Goal: Check status: Check status

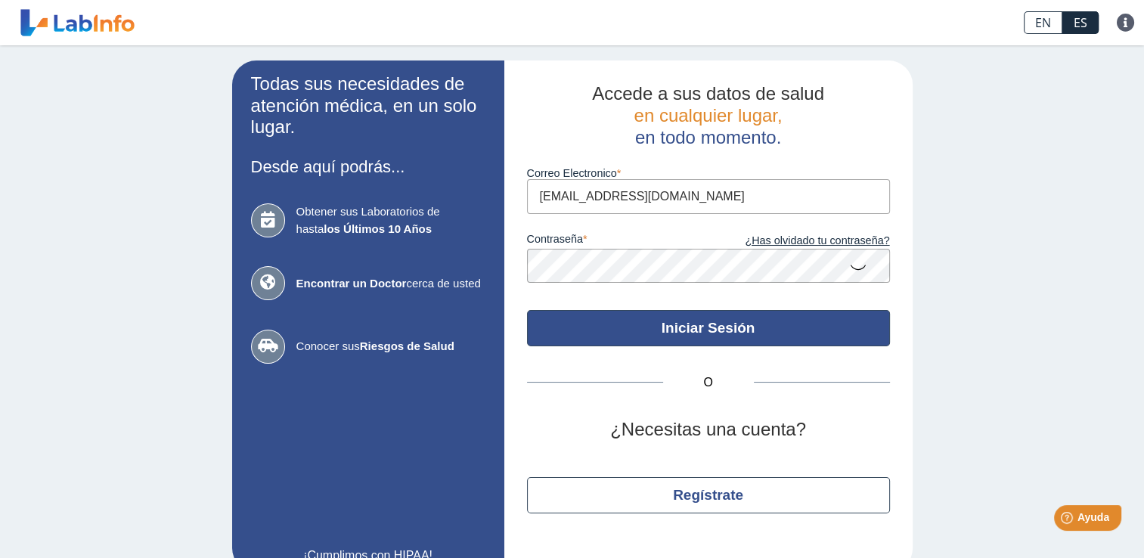
click at [835, 320] on button "Iniciar Sesión" at bounding box center [708, 328] width 363 height 36
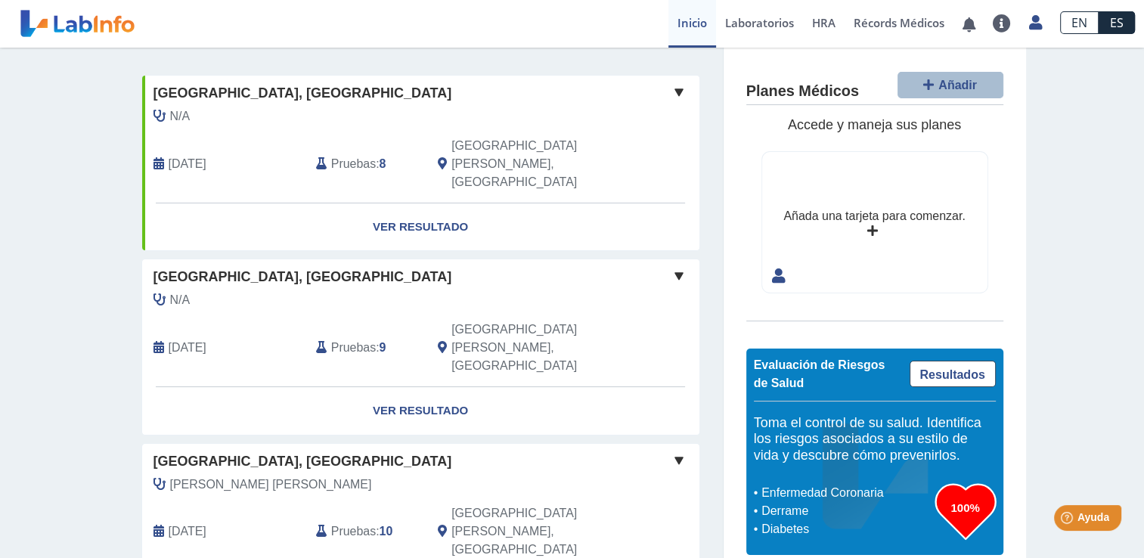
scroll to position [86, 0]
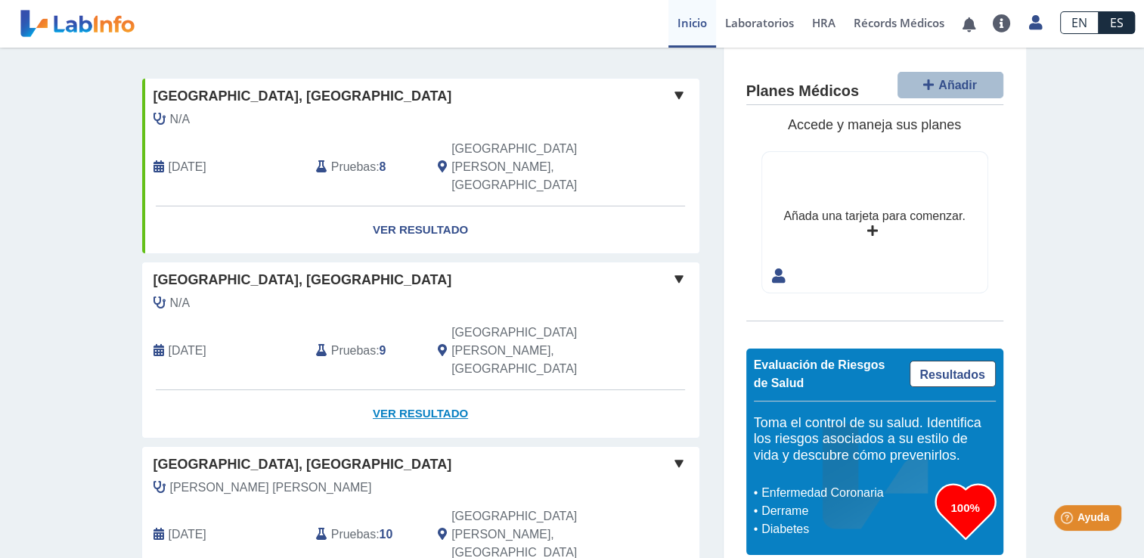
click at [426, 390] on link "Ver Resultado" at bounding box center [420, 414] width 557 height 48
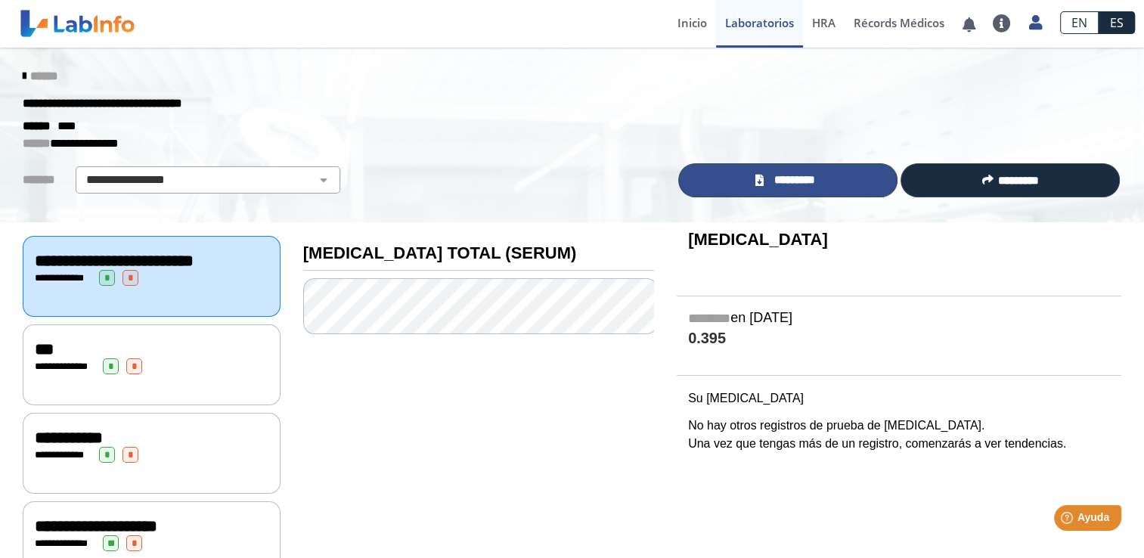
click at [745, 174] on link "*********" at bounding box center [787, 180] width 219 height 34
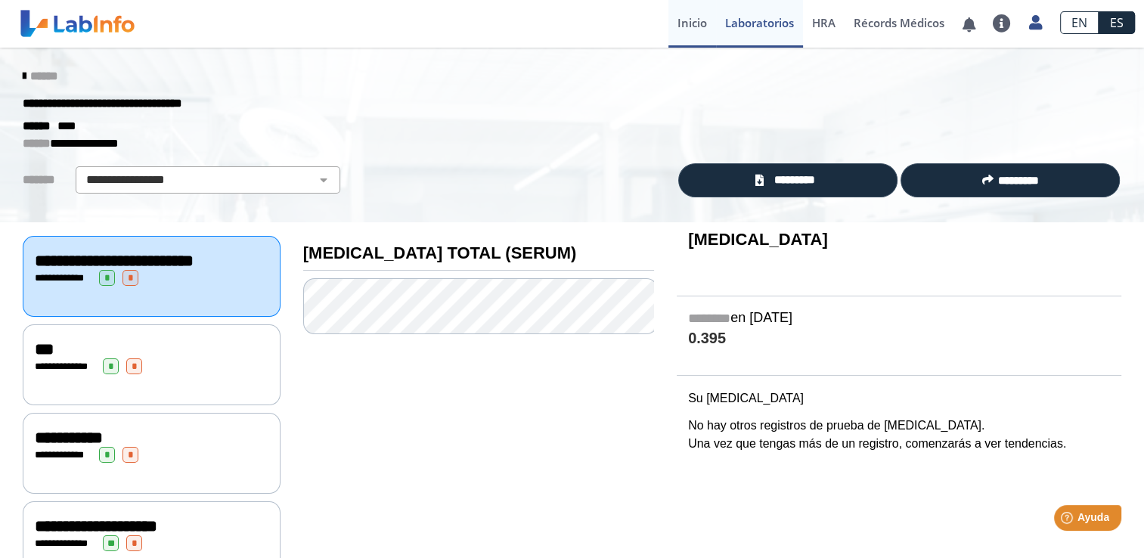
click at [690, 18] on link "Inicio" at bounding box center [692, 24] width 48 height 48
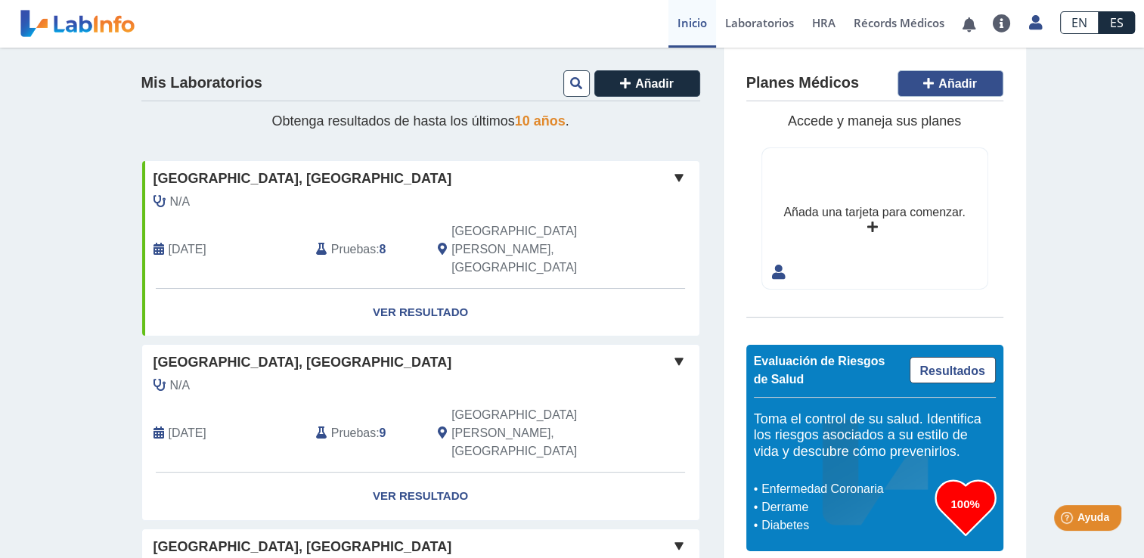
click at [946, 85] on span "Añadir" at bounding box center [957, 83] width 39 height 13
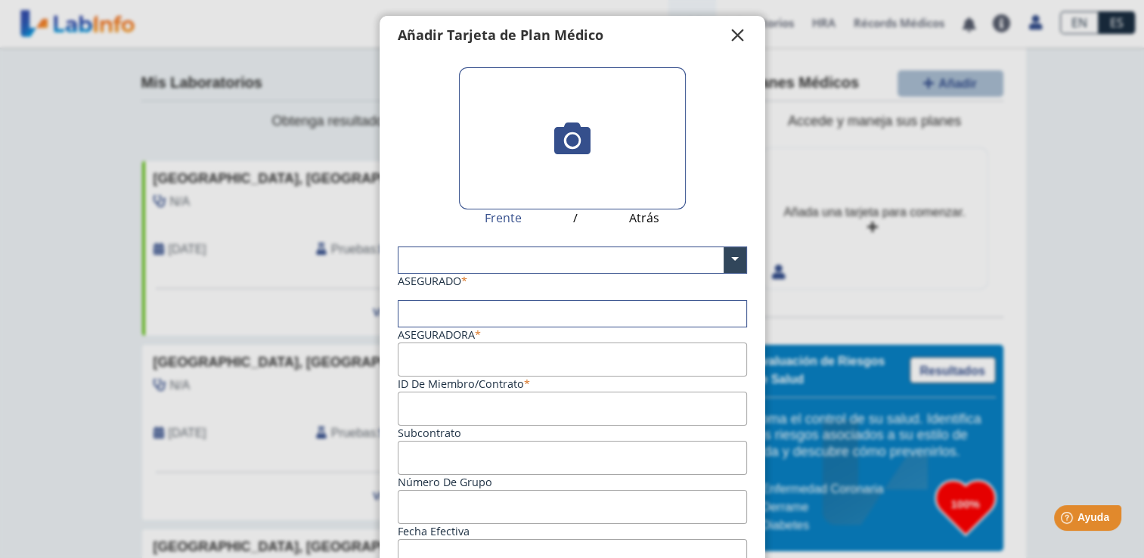
click at [729, 35] on span "" at bounding box center [738, 35] width 18 height 18
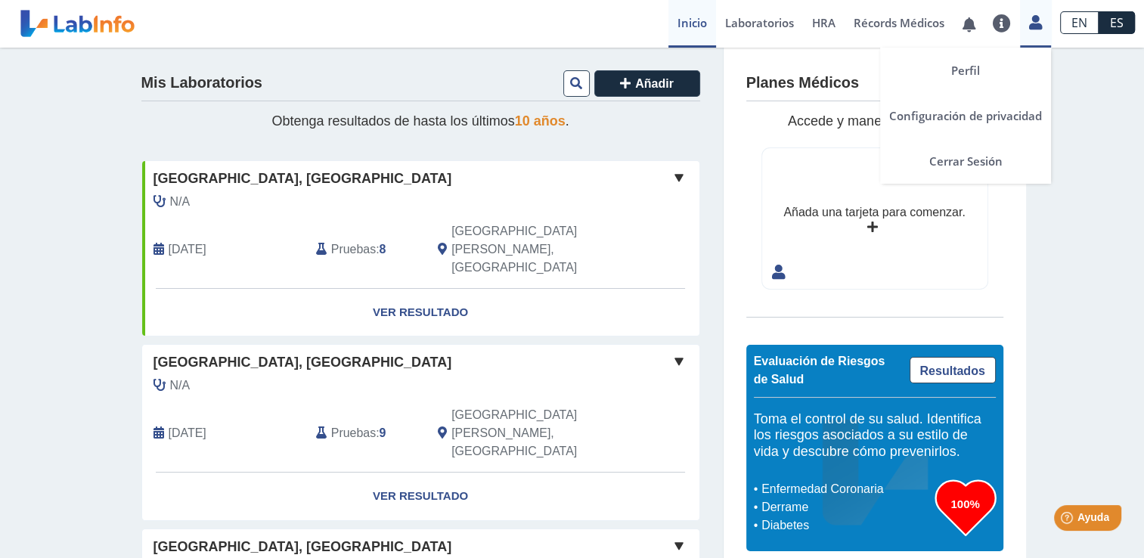
click at [1030, 19] on icon at bounding box center [1035, 22] width 13 height 11
click at [973, 156] on link "Cerrar Sesión" at bounding box center [965, 160] width 171 height 45
